Goal: Check status: Check status

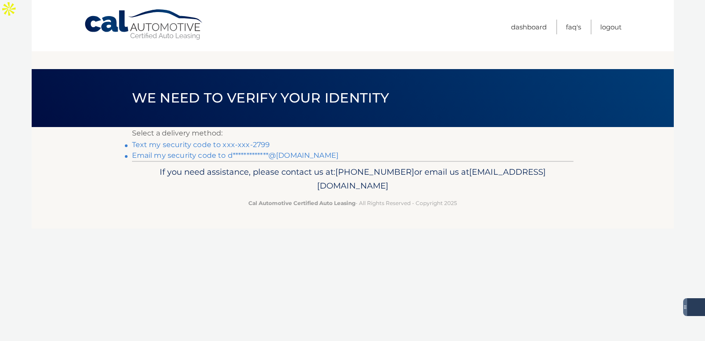
click at [211, 141] on link "Text my security code to xxx-xxx-2799" at bounding box center [201, 145] width 138 height 8
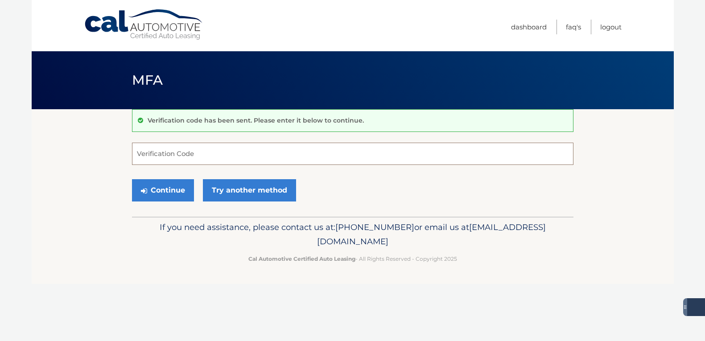
click at [187, 152] on input "Verification Code" at bounding box center [353, 154] width 442 height 22
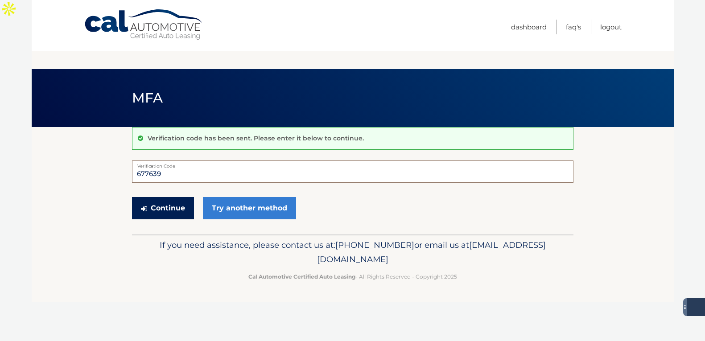
type input "677639"
click at [149, 197] on button "Continue" at bounding box center [163, 208] width 62 height 22
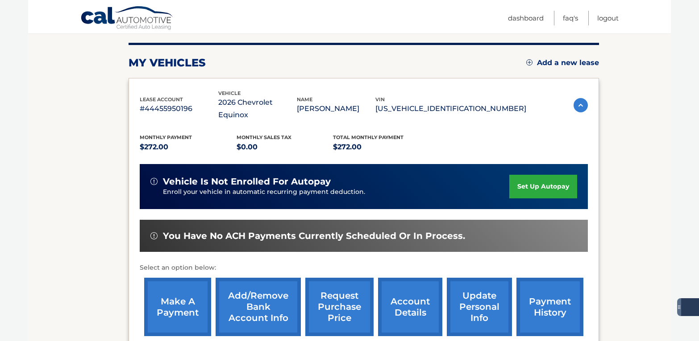
scroll to position [134, 0]
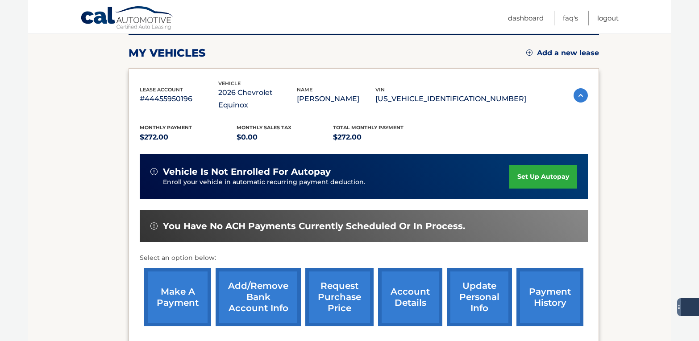
click at [544, 268] on link "payment history" at bounding box center [549, 297] width 67 height 58
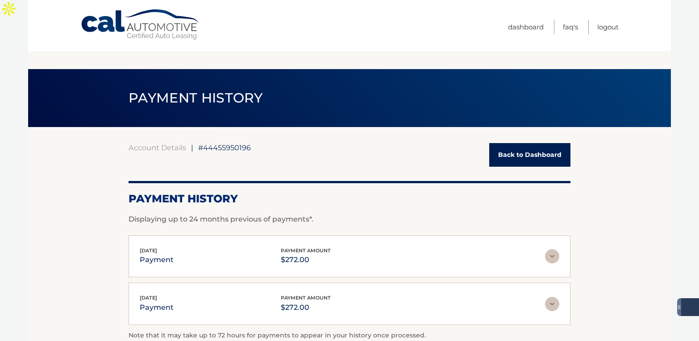
click at [523, 143] on link "Back to Dashboard" at bounding box center [529, 155] width 81 height 24
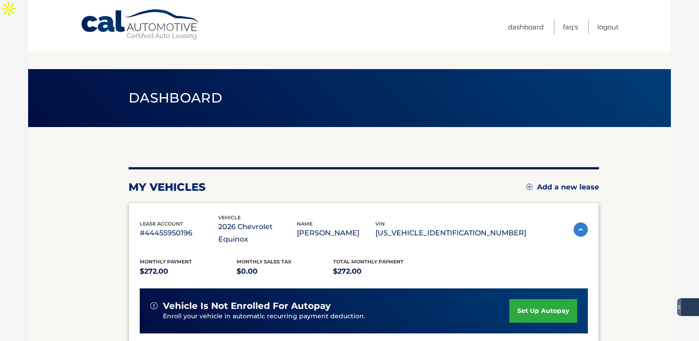
drag, startPoint x: 698, startPoint y: 93, endPoint x: 699, endPoint y: 140, distance: 46.8
click at [699, 140] on html "Cal Automotive Menu Dashboard FAQ's Logout" at bounding box center [349, 170] width 699 height 341
click at [653, 146] on section "my vehicles Add a new lease lease account #44455950196 vehicle 2026 Chevrolet E…" at bounding box center [349, 315] width 642 height 376
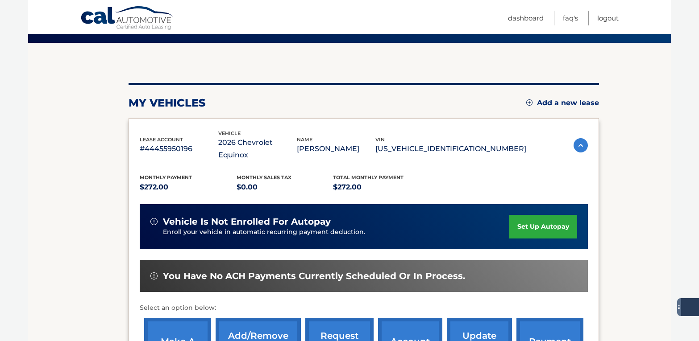
scroll to position [196, 0]
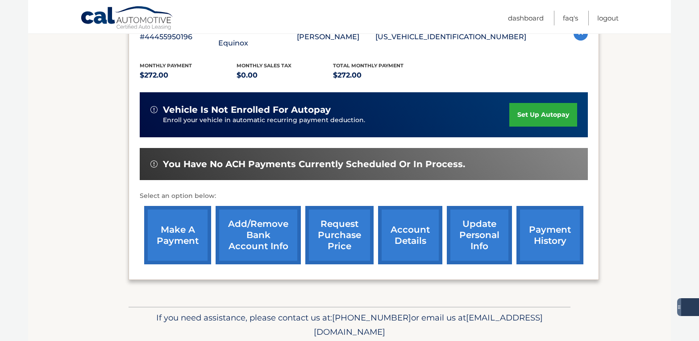
click at [418, 206] on link "account details" at bounding box center [410, 235] width 64 height 58
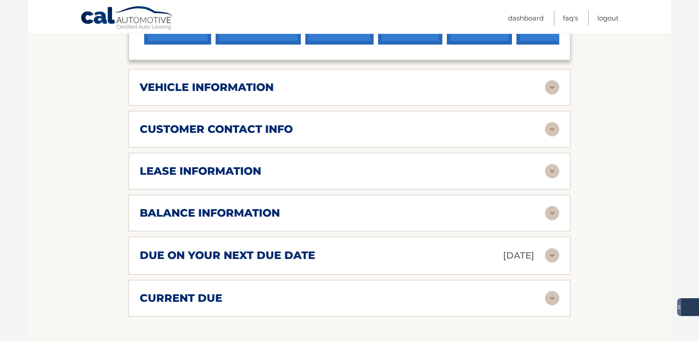
scroll to position [431, 0]
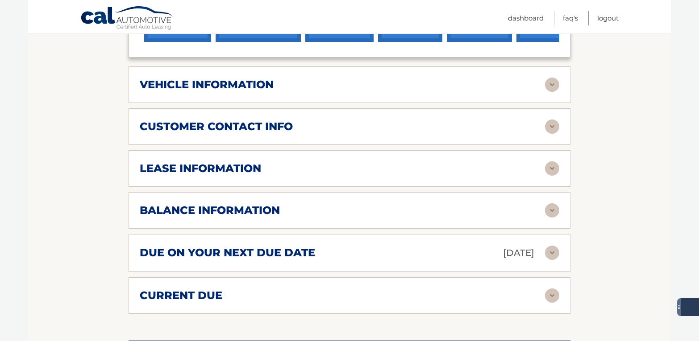
click at [552, 203] on img at bounding box center [552, 210] width 14 height 14
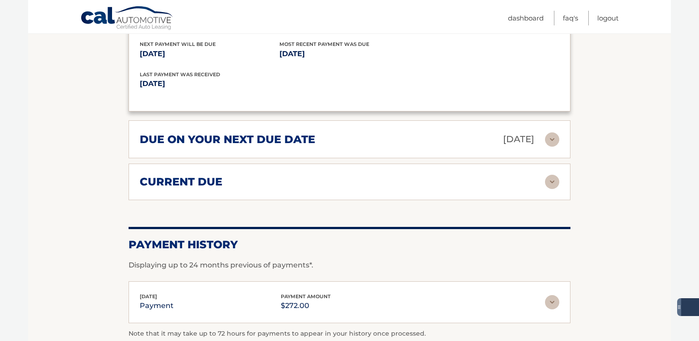
scroll to position [734, 0]
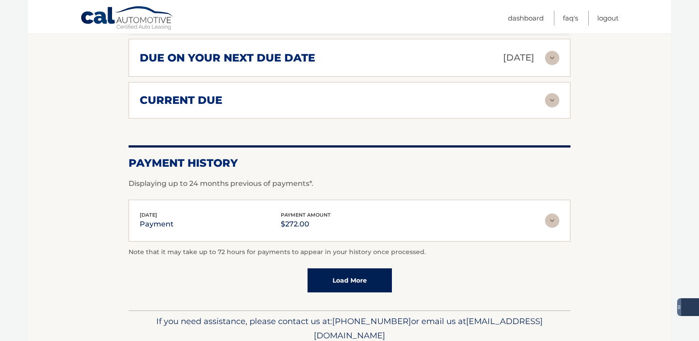
click at [342, 269] on link "Load More" at bounding box center [349, 281] width 84 height 24
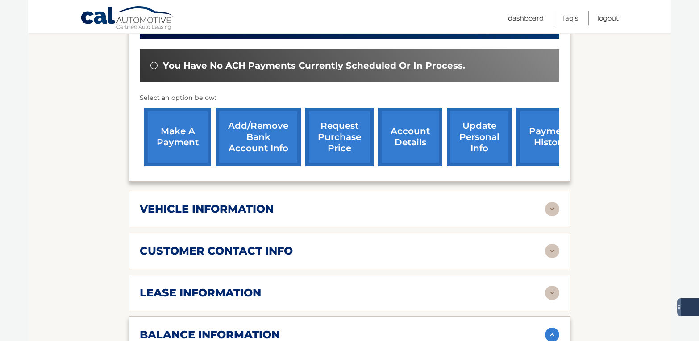
scroll to position [243, 0]
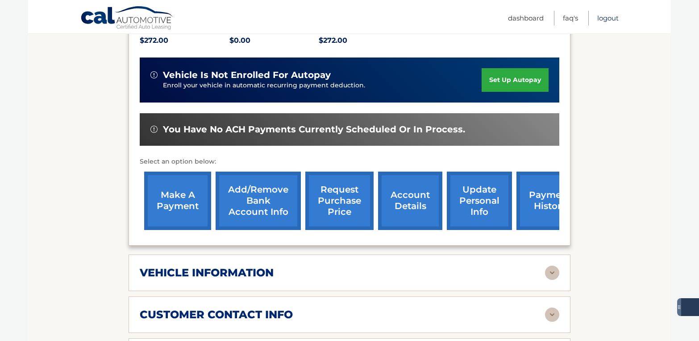
click at [604, 19] on link "Logout" at bounding box center [607, 18] width 21 height 15
